Goal: Task Accomplishment & Management: Use online tool/utility

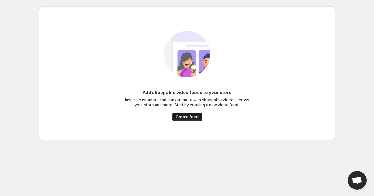
click at [180, 117] on span "Create feed" at bounding box center [187, 116] width 23 height 5
